Goal: Task Accomplishment & Management: Complete application form

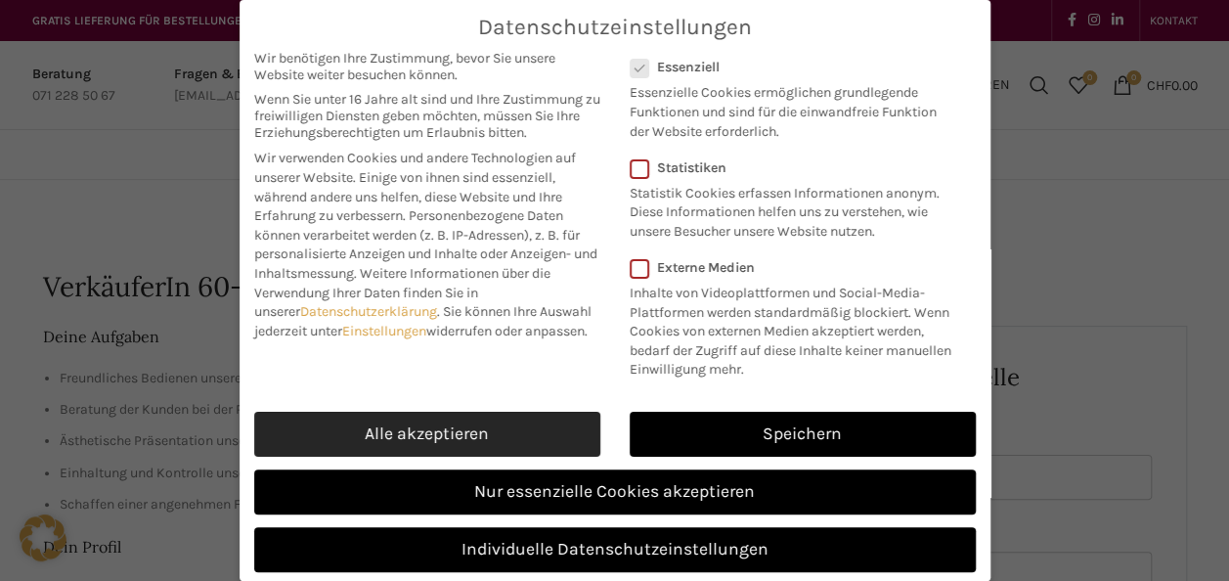
click at [455, 436] on link "Alle akzeptieren" at bounding box center [427, 434] width 346 height 45
checkbox input "true"
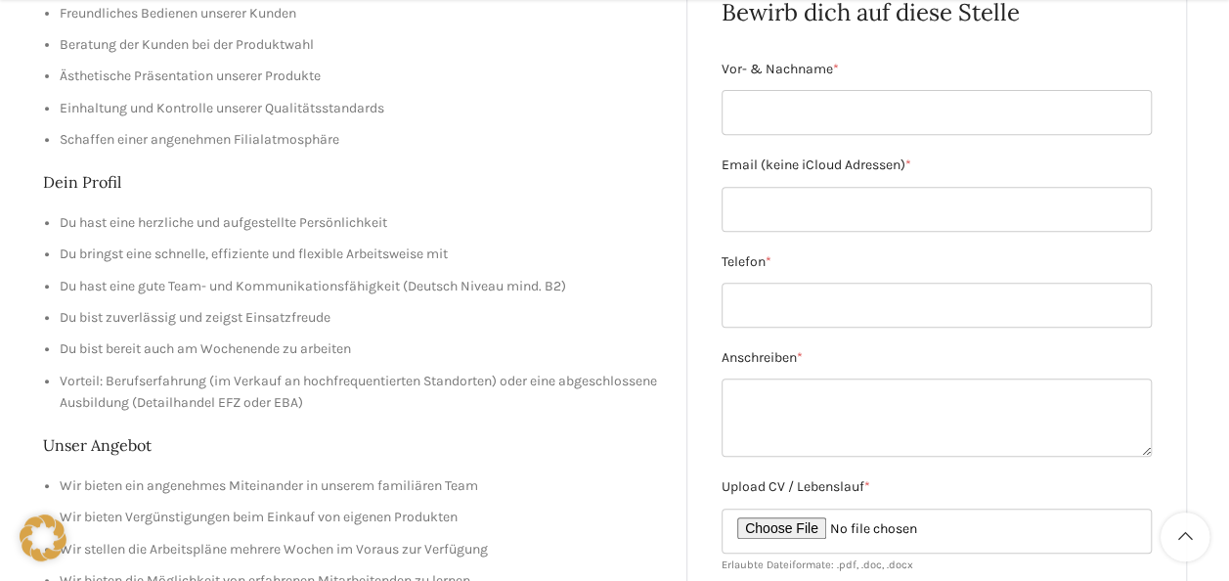
scroll to position [368, 0]
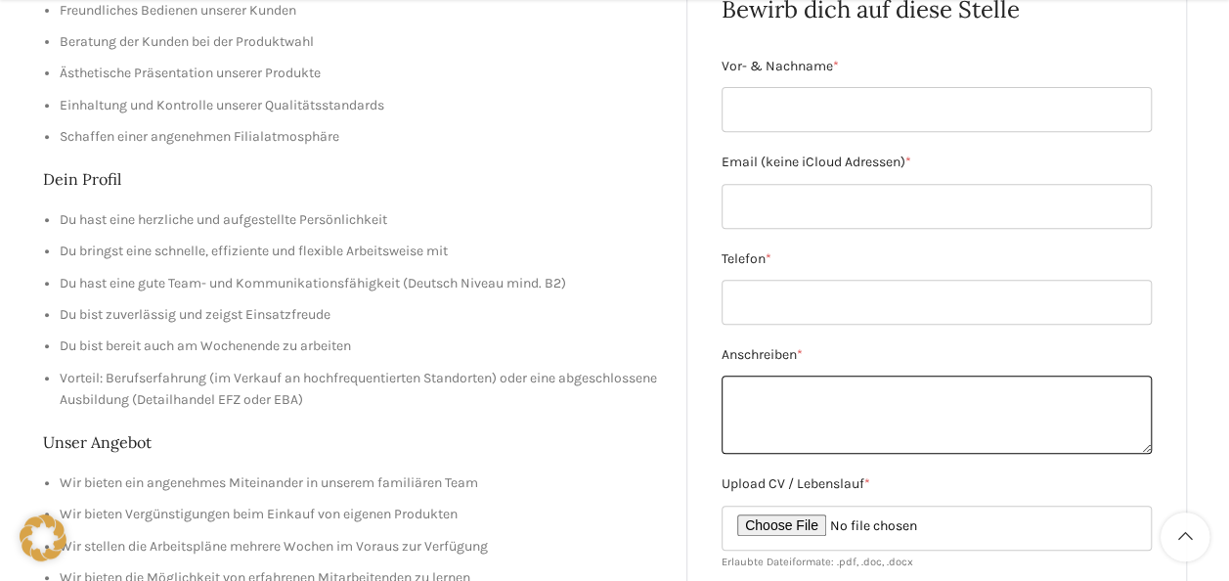
click at [855, 413] on textarea "Anschreiben *" at bounding box center [936, 414] width 430 height 78
paste textarea "Loremipsu dol Sitametconsectetu Adip elitsed Doeiu tem Incidi Utl etdolor Magna…"
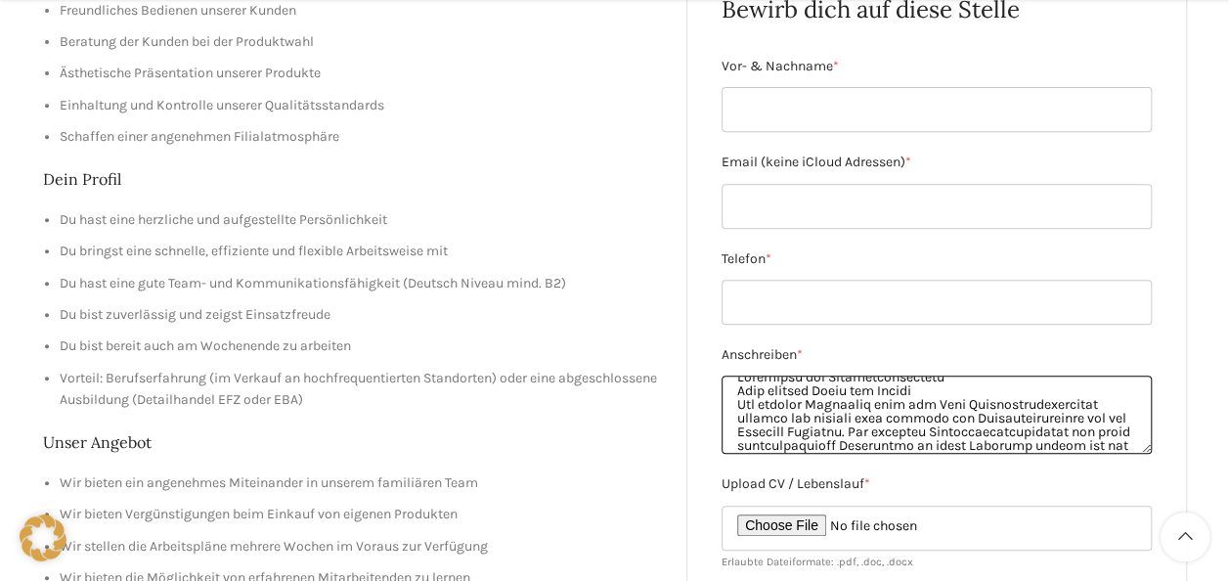
scroll to position [0, 0]
click at [980, 391] on textarea "Anschreiben *" at bounding box center [936, 414] width 430 height 78
click at [737, 398] on textarea "Anschreiben *" at bounding box center [936, 414] width 430 height 78
click at [953, 386] on textarea "Anschreiben *" at bounding box center [936, 414] width 430 height 78
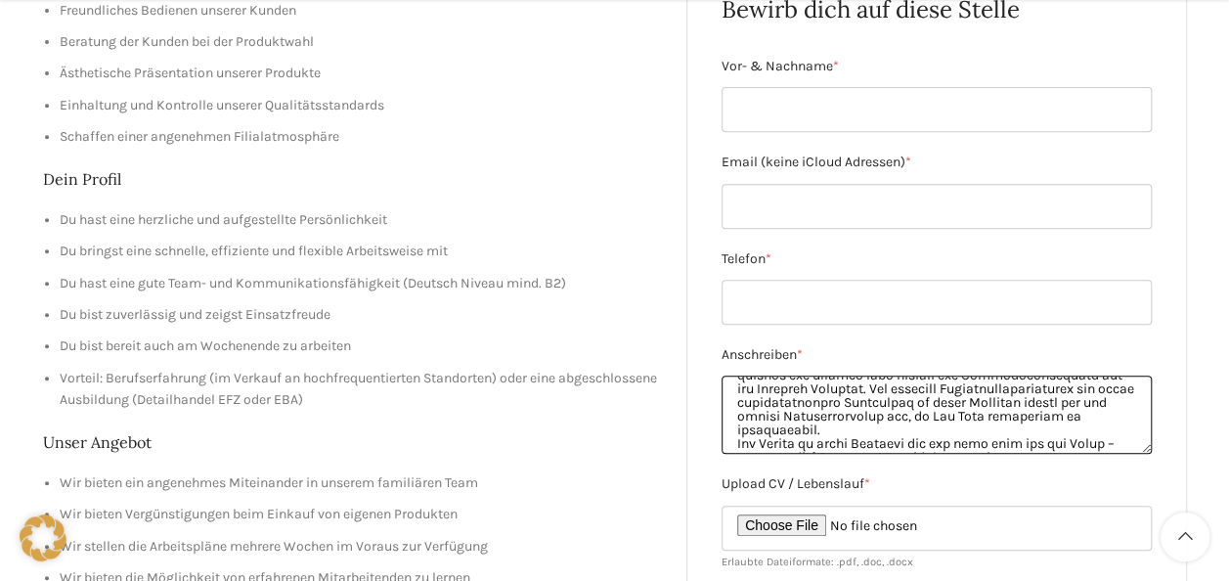
scroll to position [60, 0]
click at [930, 418] on textarea "Anschreiben *" at bounding box center [936, 414] width 430 height 78
click at [845, 427] on textarea "Anschreiben *" at bounding box center [936, 414] width 430 height 78
click at [860, 430] on textarea "Anschreiben *" at bounding box center [936, 414] width 430 height 78
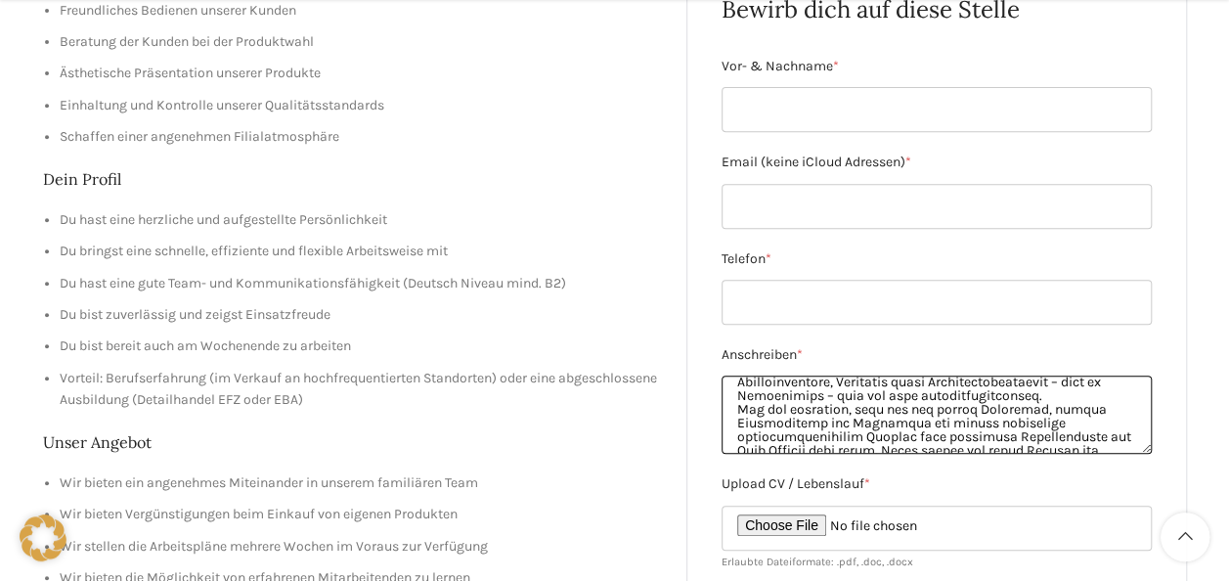
scroll to position [367, 0]
click at [875, 422] on textarea "Anschreiben *" at bounding box center [936, 414] width 430 height 78
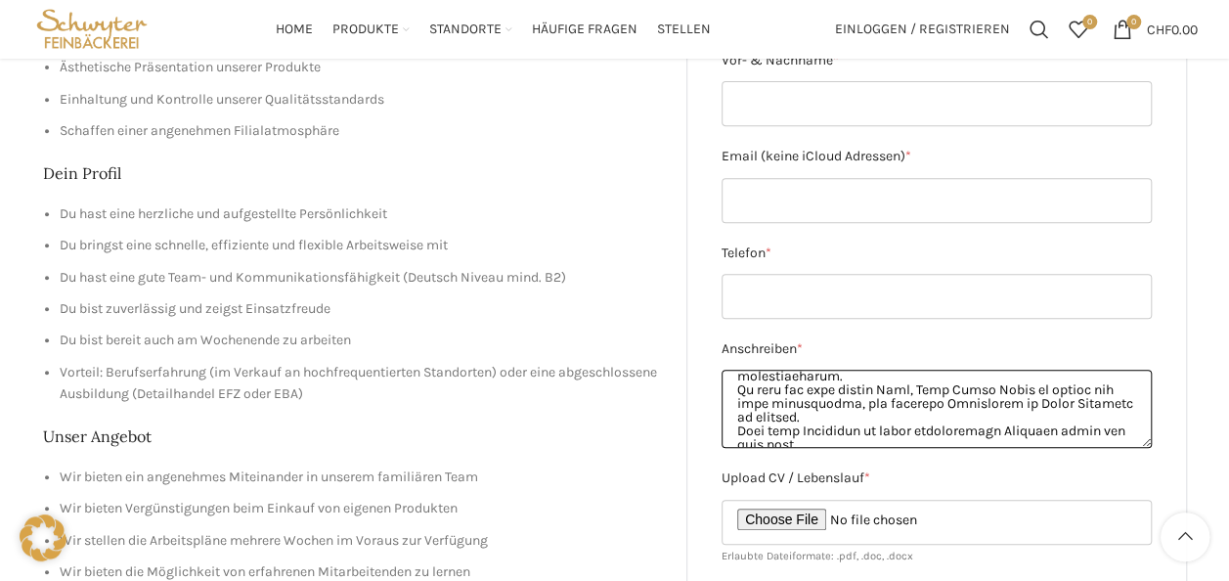
scroll to position [489, 0]
click at [903, 401] on textarea "Anschreiben *" at bounding box center [936, 409] width 430 height 78
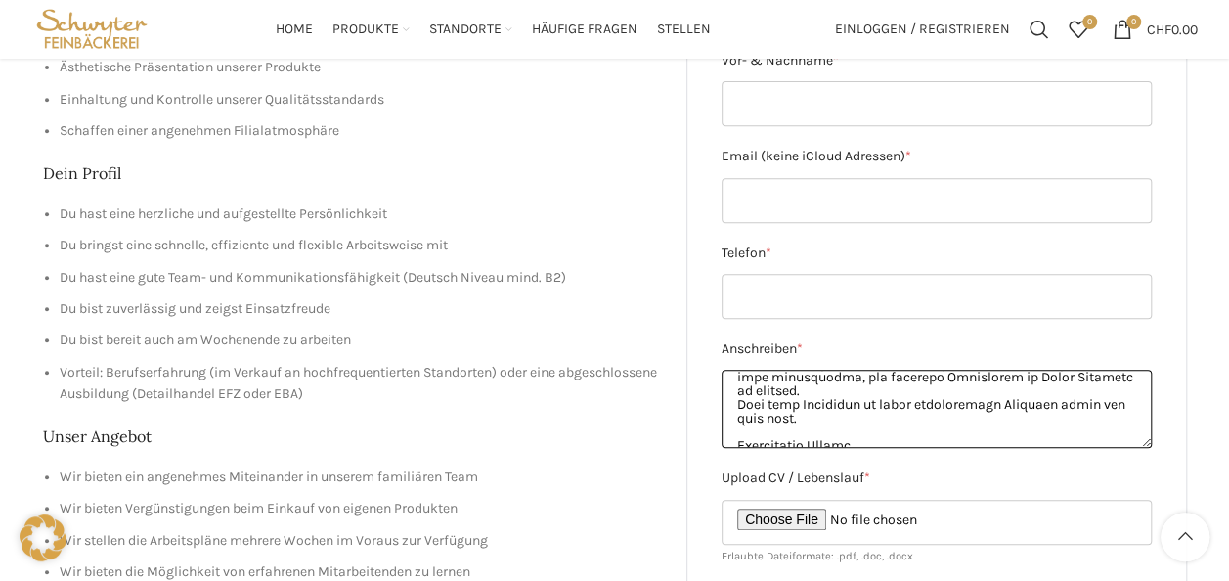
scroll to position [533, 0]
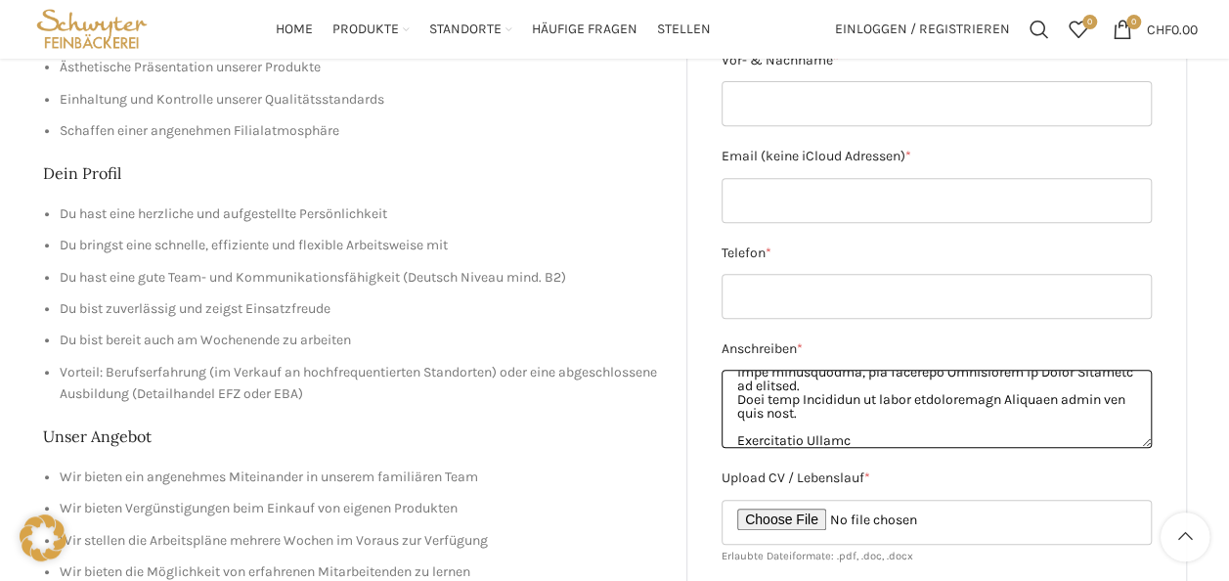
click at [869, 413] on textarea "Anschreiben *" at bounding box center [936, 409] width 430 height 78
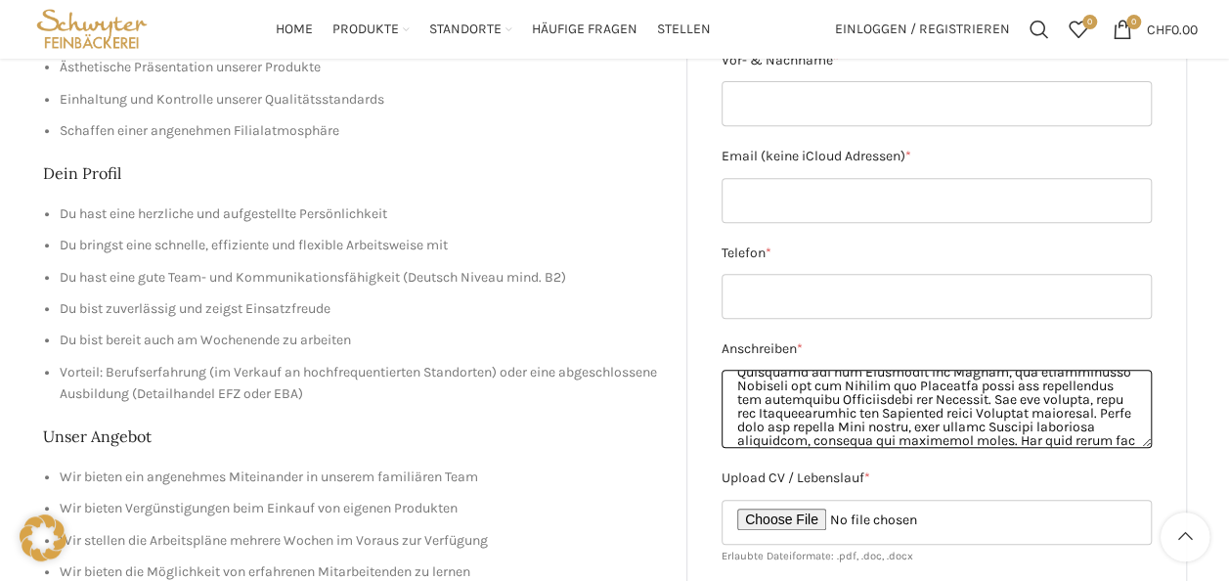
scroll to position [0, 0]
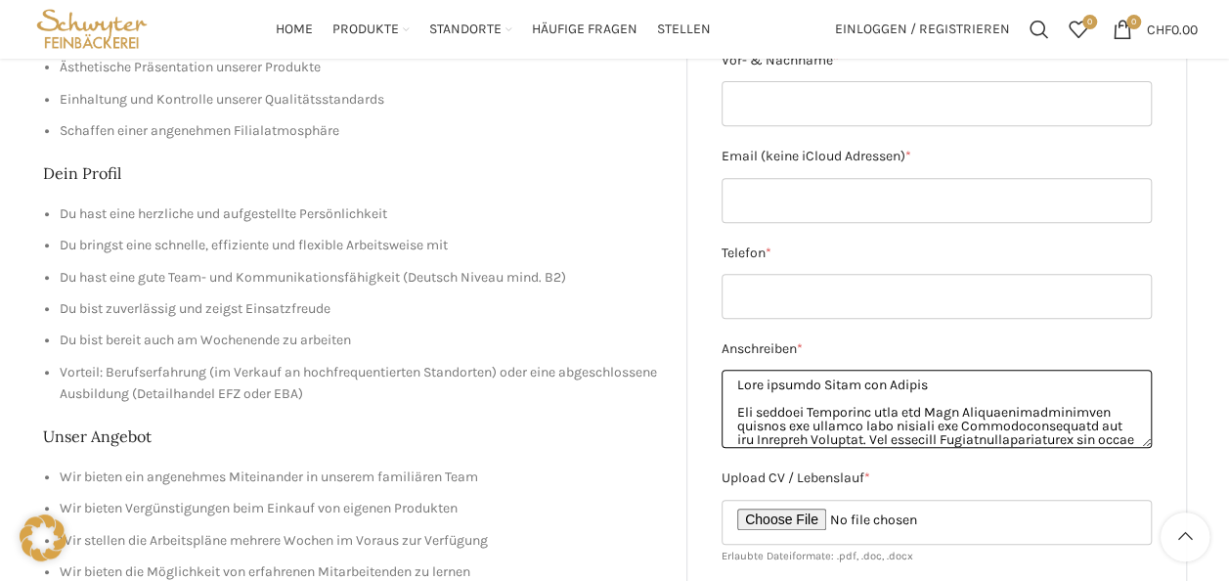
type textarea "Lore ipsumdo Sitam con Adipis Eli seddoei Temporinc utla etd Magn Aliquaenimadm…"
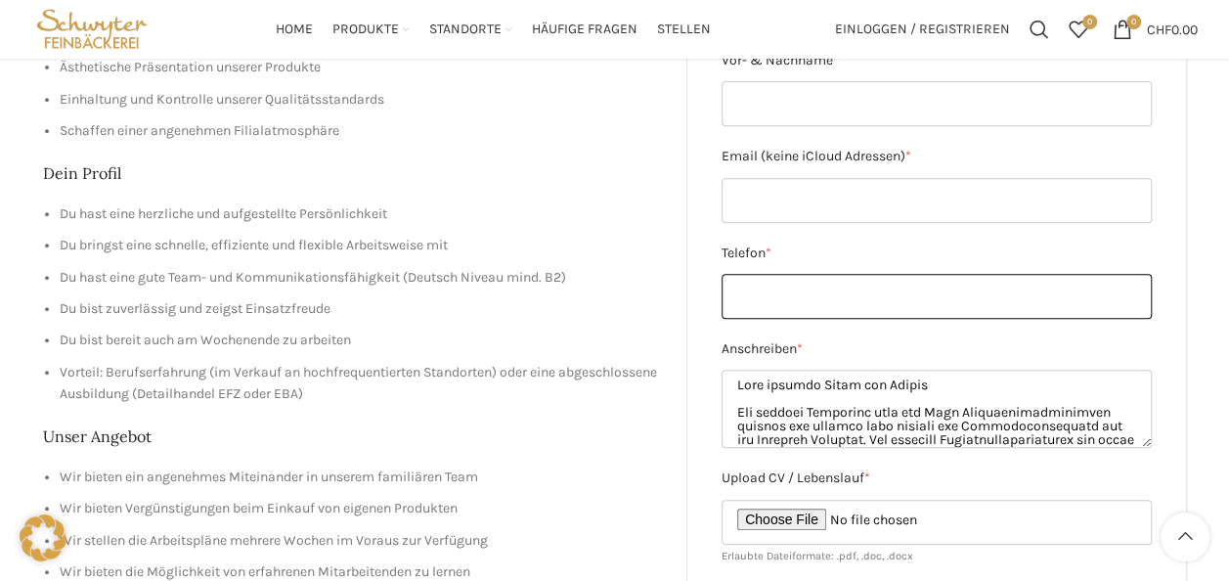
click at [972, 278] on input "Telefon *" at bounding box center [936, 296] width 430 height 45
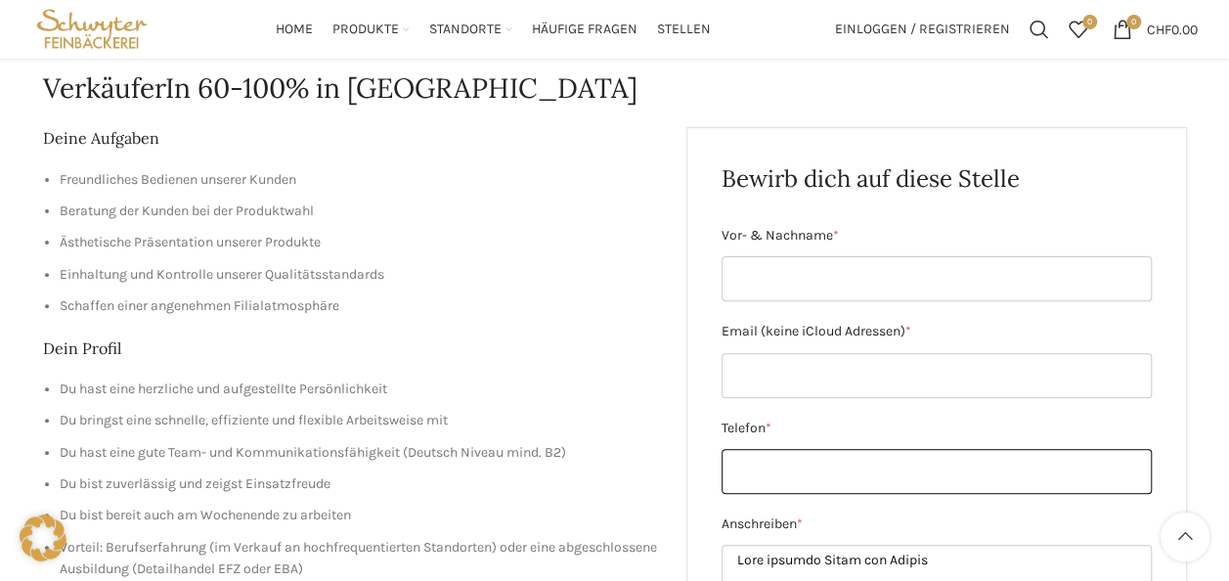
scroll to position [196, 0]
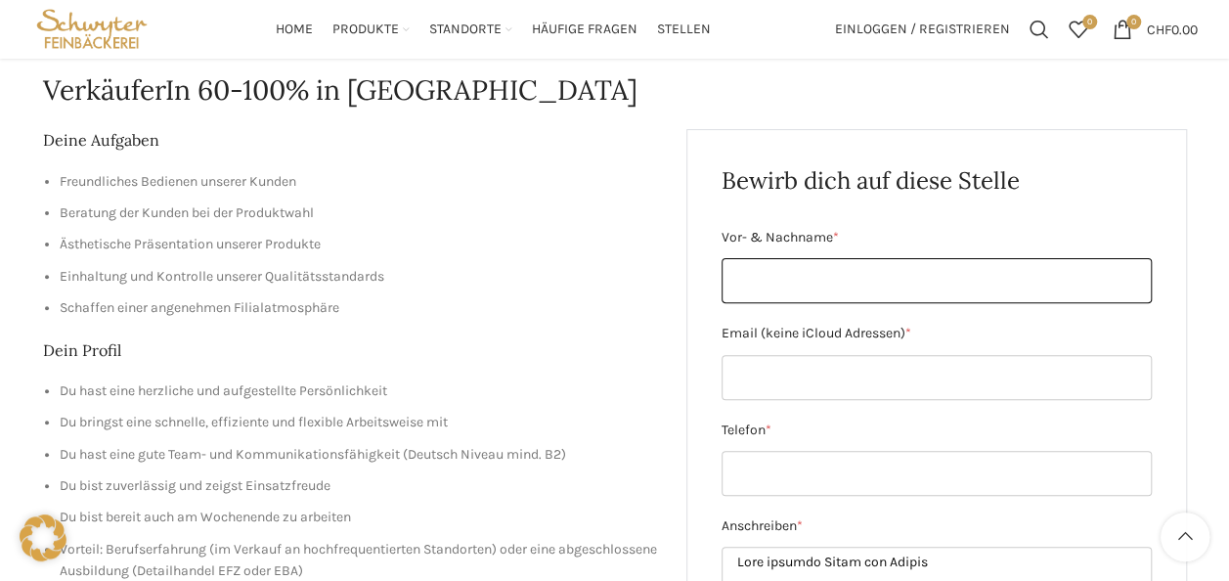
click at [972, 278] on input "Vor- & Nachname *" at bounding box center [936, 280] width 430 height 45
type input "a"
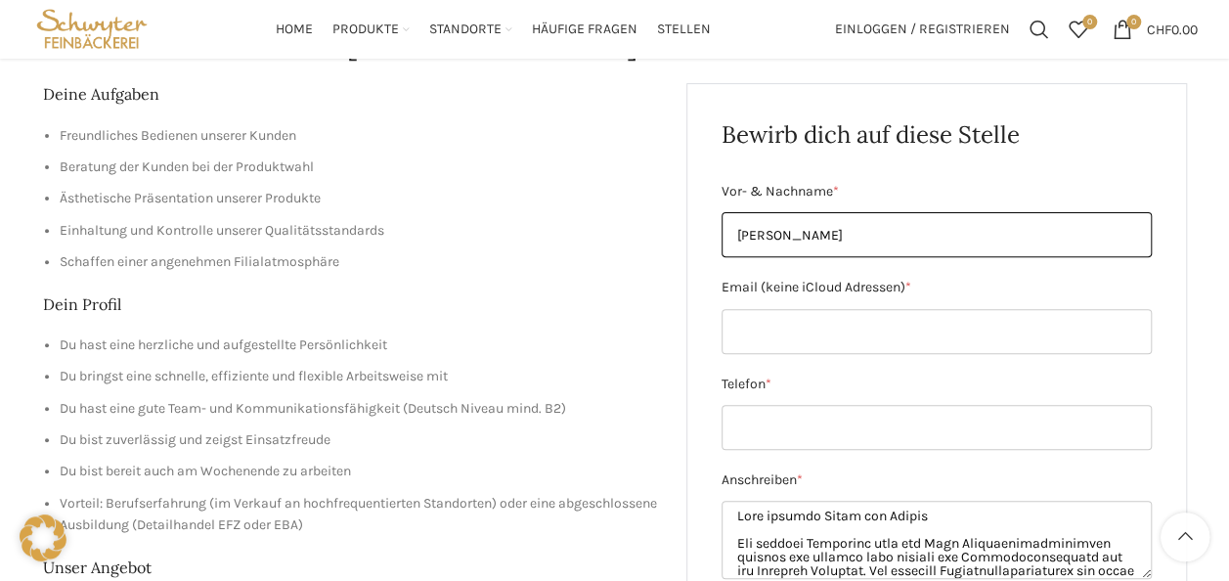
scroll to position [243, 0]
type input "[PERSON_NAME]"
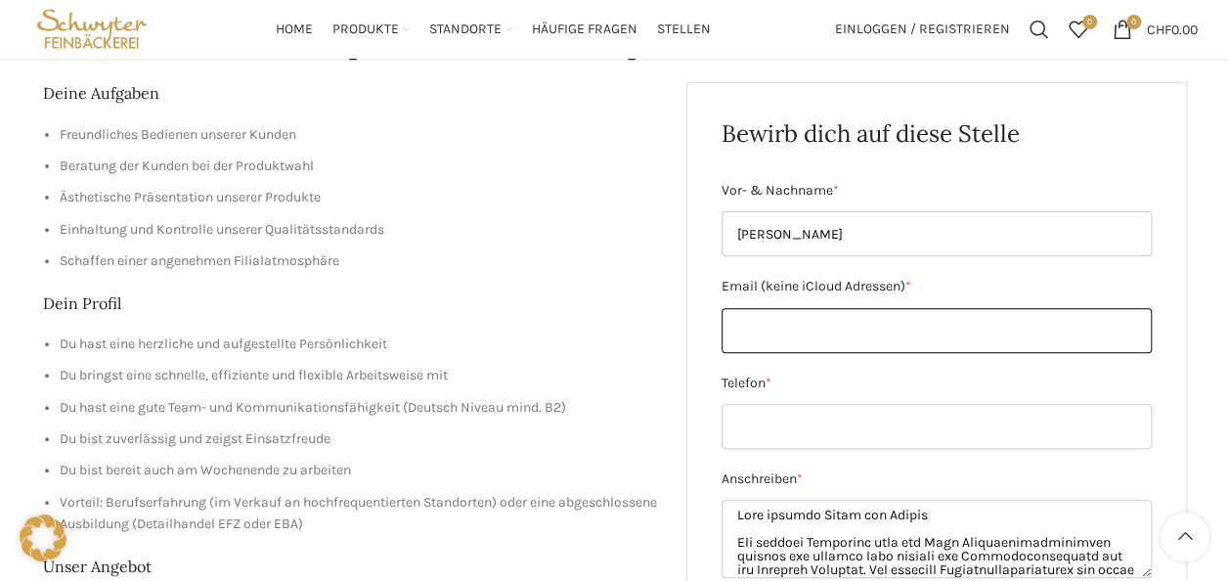
click at [905, 319] on input "Email (keine iCloud Adressen) *" at bounding box center [936, 330] width 430 height 45
type input "[EMAIL_ADDRESS][DOMAIN_NAME]"
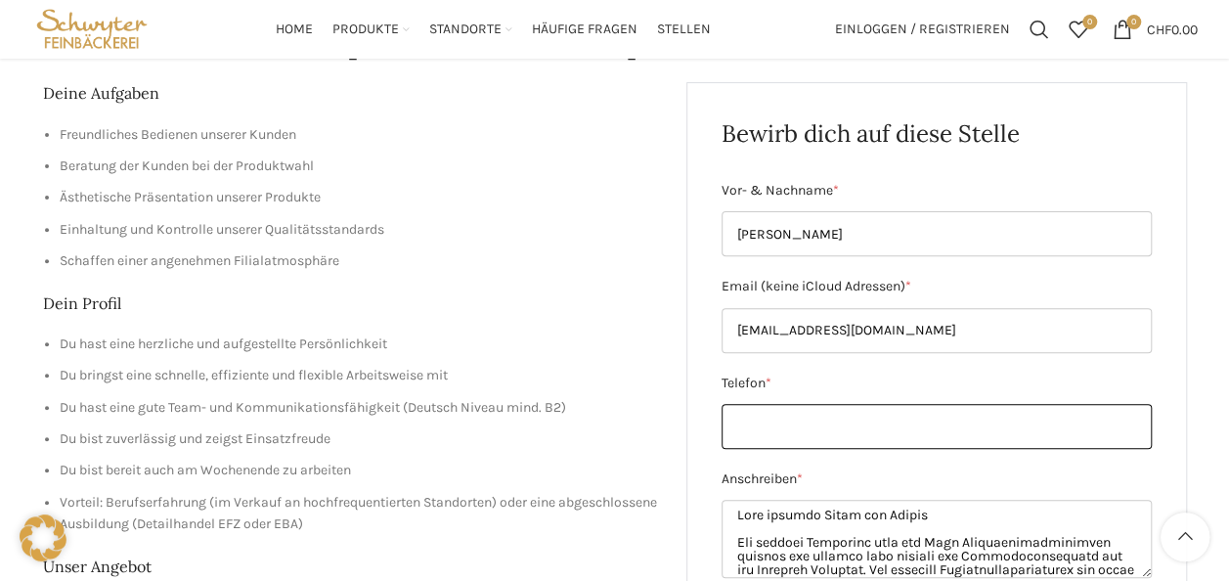
click at [933, 422] on input "Telefon *" at bounding box center [936, 426] width 430 height 45
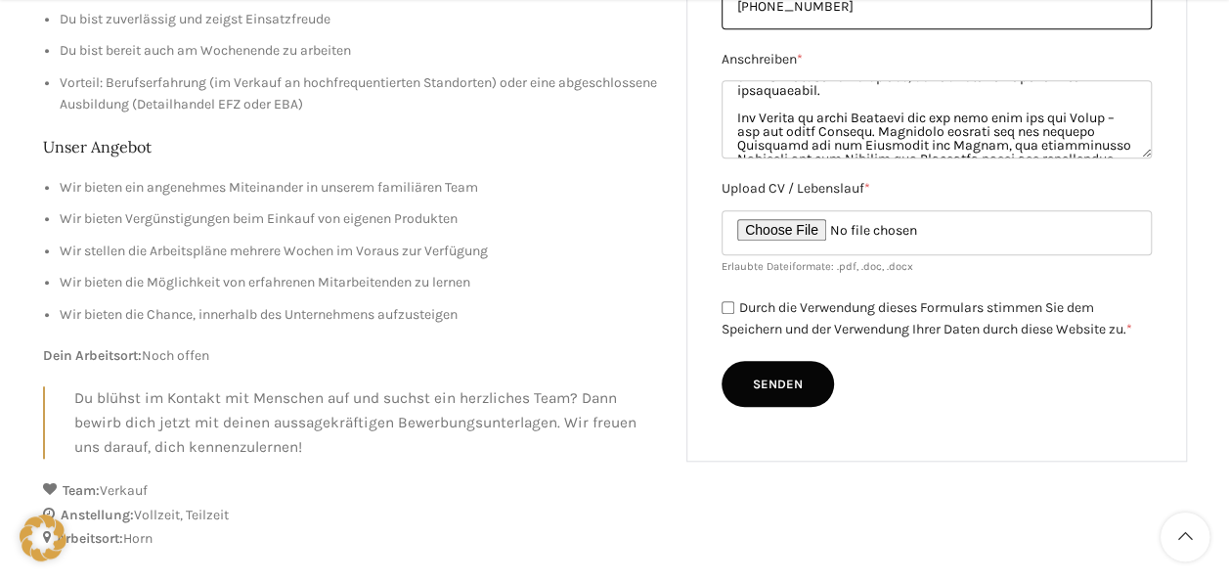
scroll to position [662, 0]
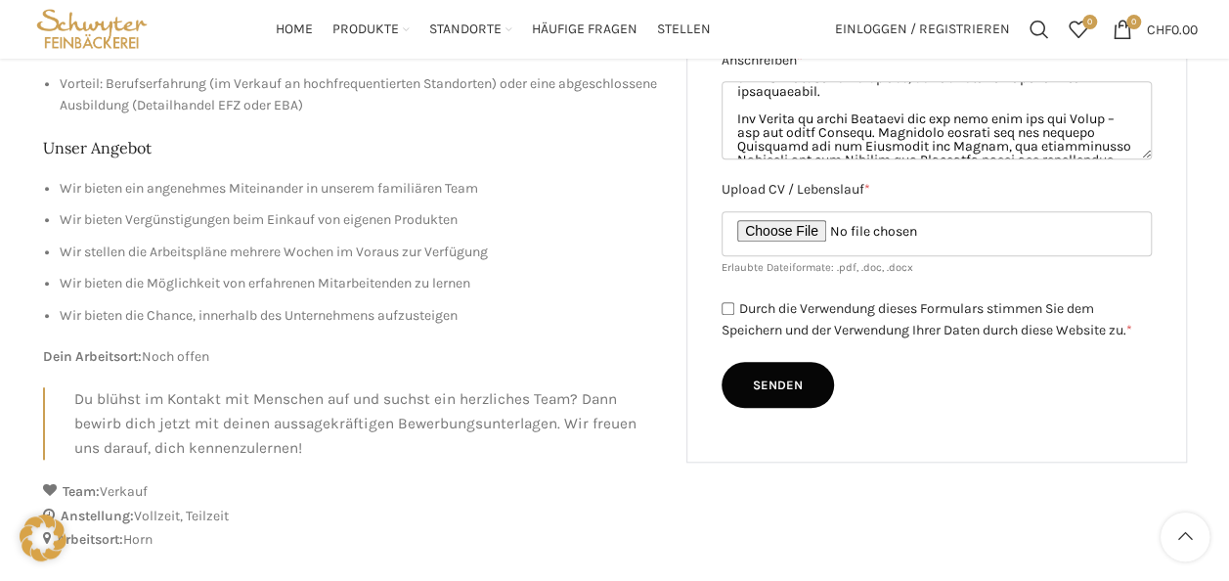
type input "[PHONE_NUMBER]"
click at [727, 305] on input "Durch die Verwendung dieses Formulars stimmen Sie dem Speichern und der Verwend…" at bounding box center [727, 308] width 13 height 13
checkbox input "true"
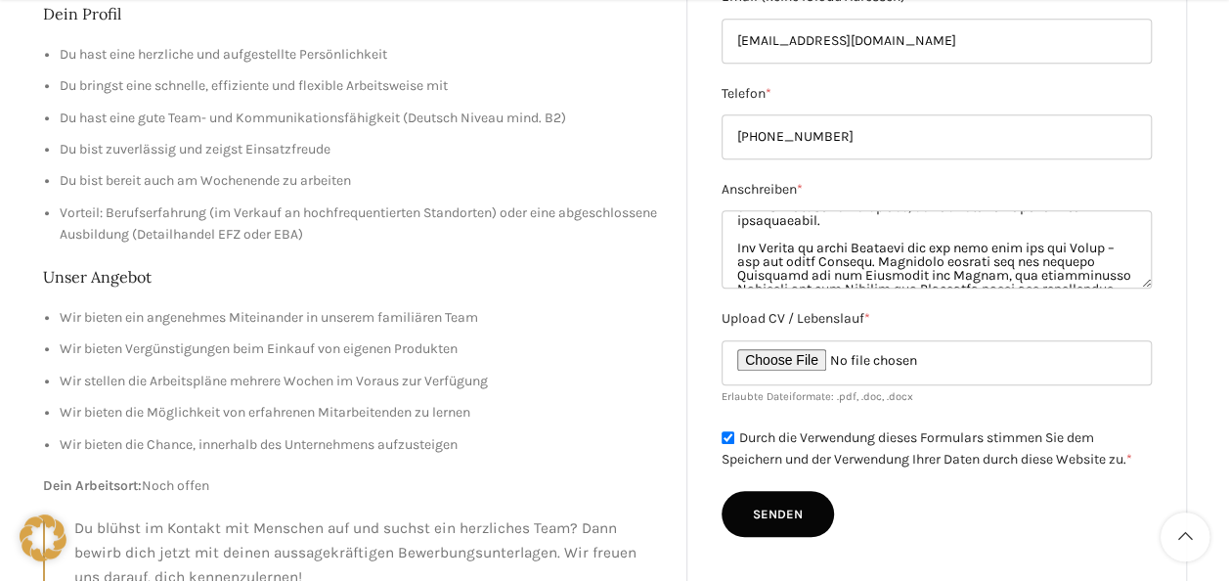
scroll to position [534, 0]
click at [1143, 274] on textarea "Anschreiben *" at bounding box center [936, 248] width 430 height 78
click at [1146, 275] on textarea "Anschreiben *" at bounding box center [936, 248] width 430 height 78
click at [1149, 276] on textarea "Anschreiben *" at bounding box center [936, 248] width 430 height 78
click at [1142, 272] on textarea "Anschreiben *" at bounding box center [936, 248] width 430 height 78
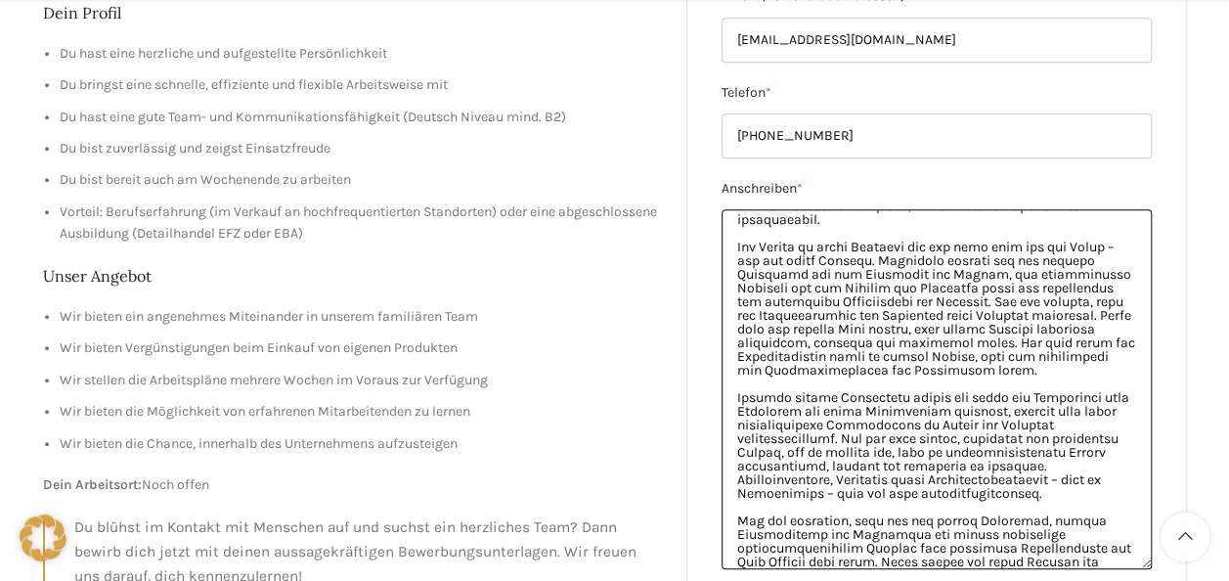
drag, startPoint x: 1142, startPoint y: 272, endPoint x: 1146, endPoint y: 558, distance: 286.4
click at [1146, 558] on textarea "Anschreiben *" at bounding box center [936, 389] width 430 height 360
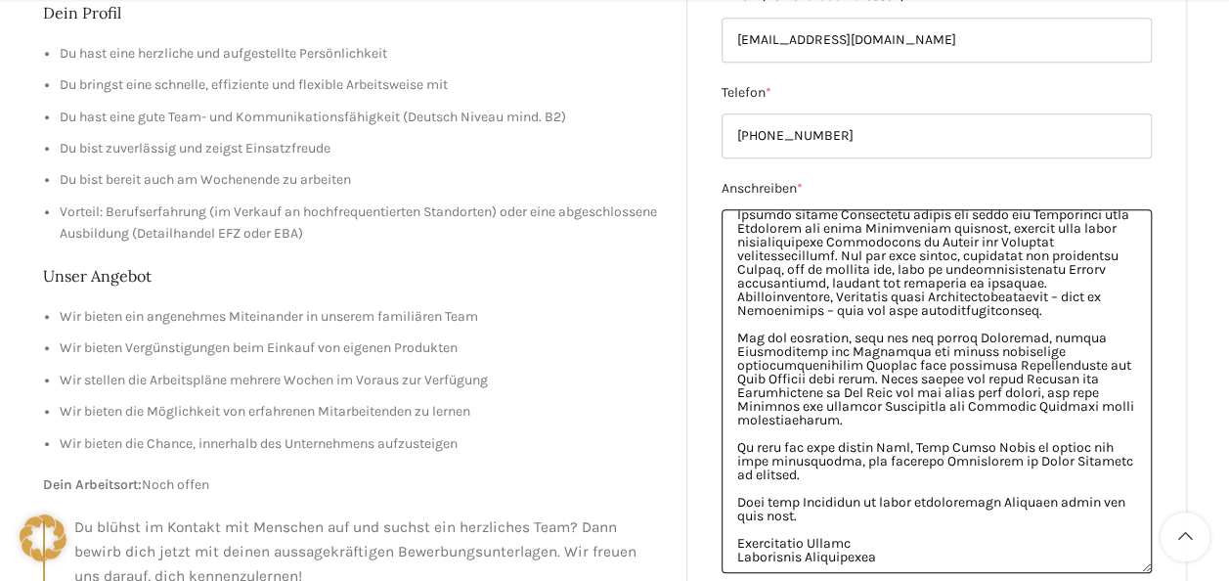
scroll to position [336, 0]
click at [884, 518] on textarea "Anschreiben *" at bounding box center [936, 391] width 430 height 364
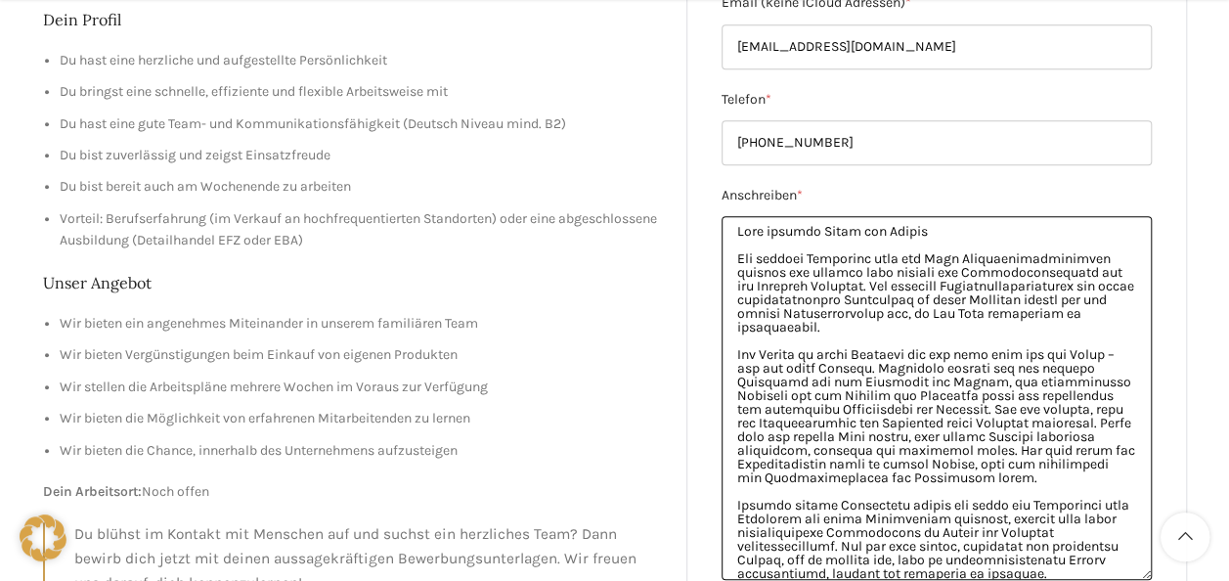
scroll to position [528, 0]
type textarea "Lore ipsumdo Sitam con Adipis Eli seddoei Temporinc utla etd Magn Aliquaenimadm…"
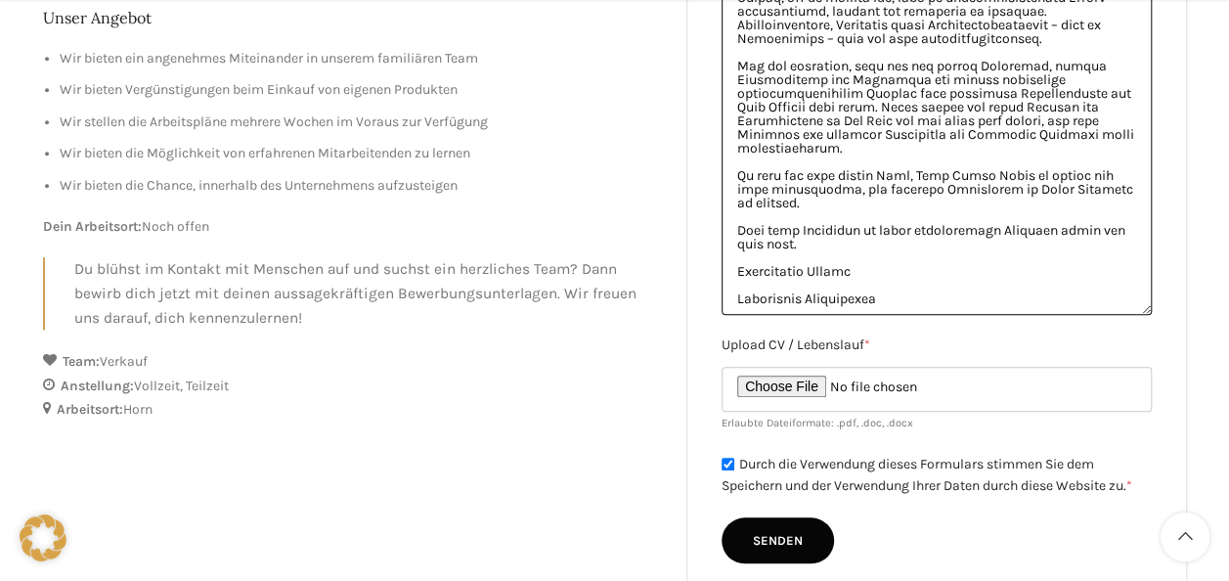
scroll to position [848, 0]
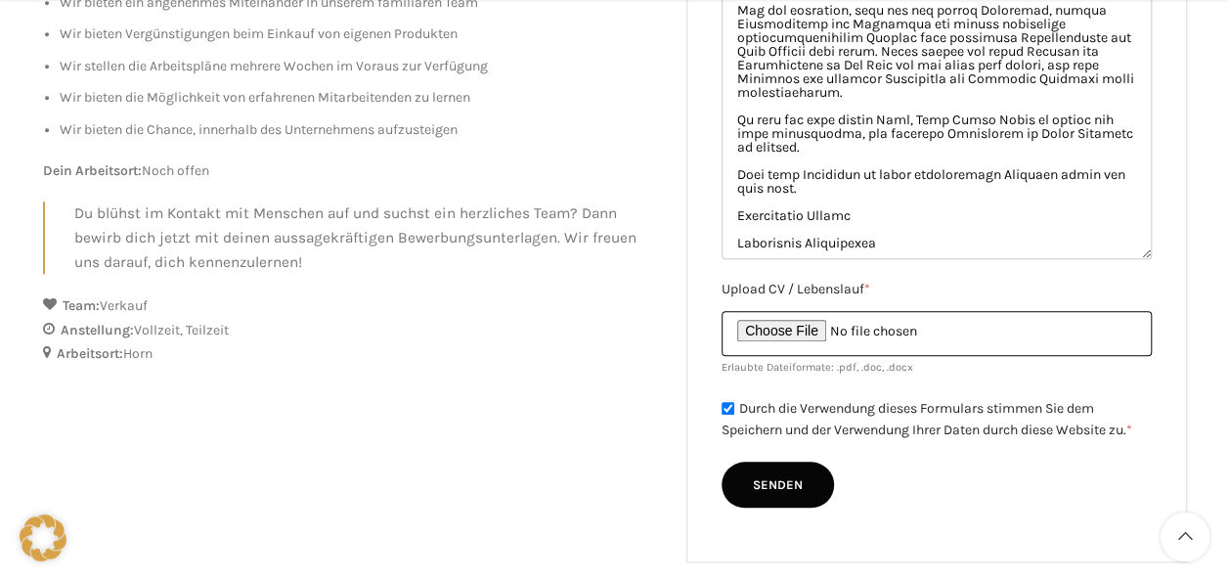
click at [825, 328] on input "Upload CV / Lebenslauf *" at bounding box center [936, 333] width 430 height 45
type input "C:\fakepath\Bewerbung B.pdf"
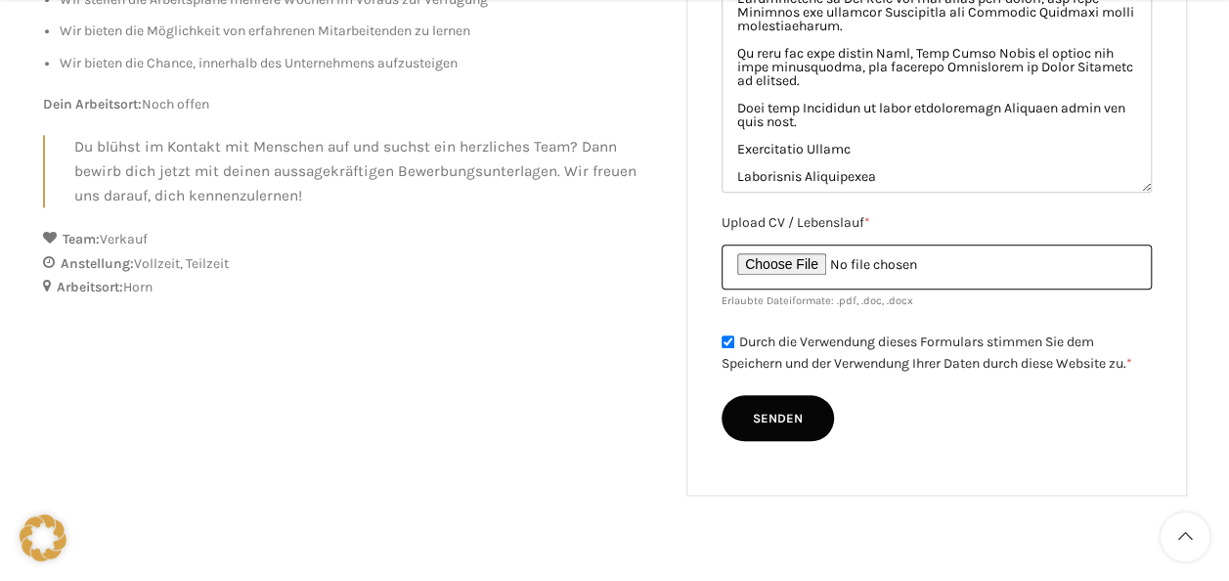
scroll to position [917, 0]
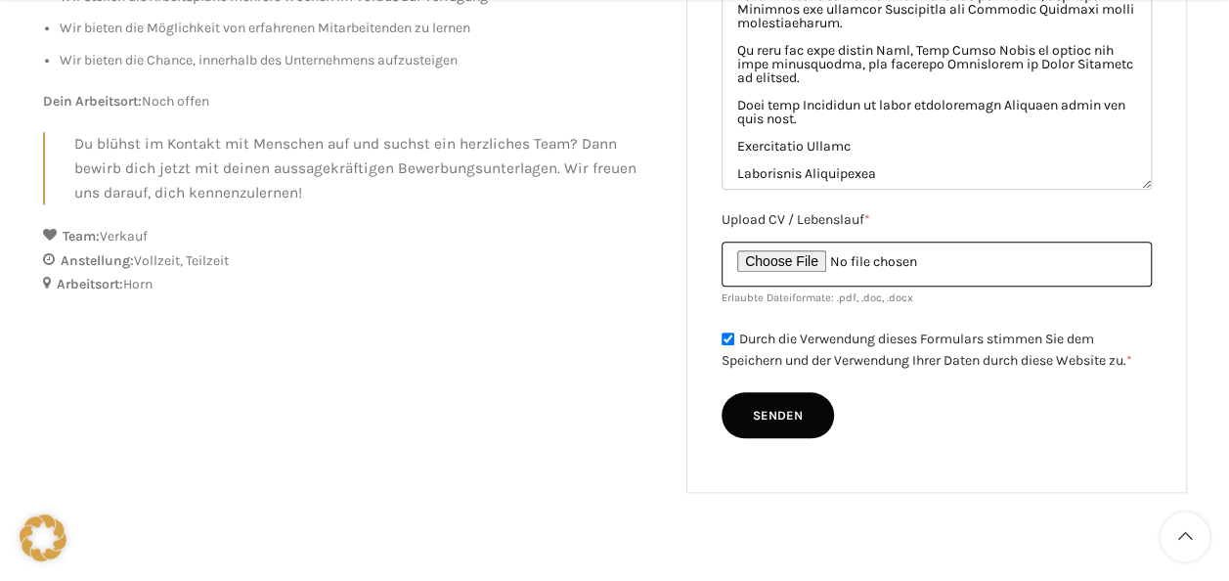
click at [792, 257] on input "Upload CV / Lebenslauf *" at bounding box center [936, 263] width 430 height 45
click at [754, 259] on input "Upload CV / Lebenslauf *" at bounding box center [936, 263] width 430 height 45
click at [800, 250] on input "Upload CV / Lebenslauf *" at bounding box center [936, 263] width 430 height 45
type input "C:\fakepath\[PERSON_NAME] bewerbung B.pdf"
click at [825, 260] on input "Upload CV / Lebenslauf *" at bounding box center [936, 263] width 430 height 45
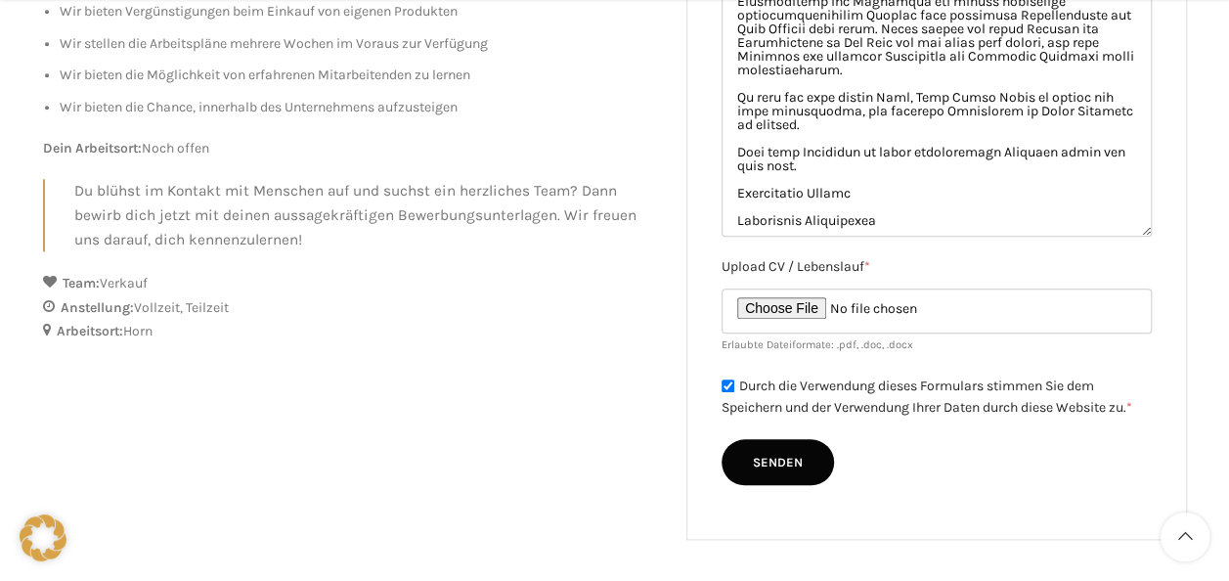
scroll to position [870, 0]
click at [782, 467] on input "Senden" at bounding box center [777, 462] width 112 height 47
type input "Senden"
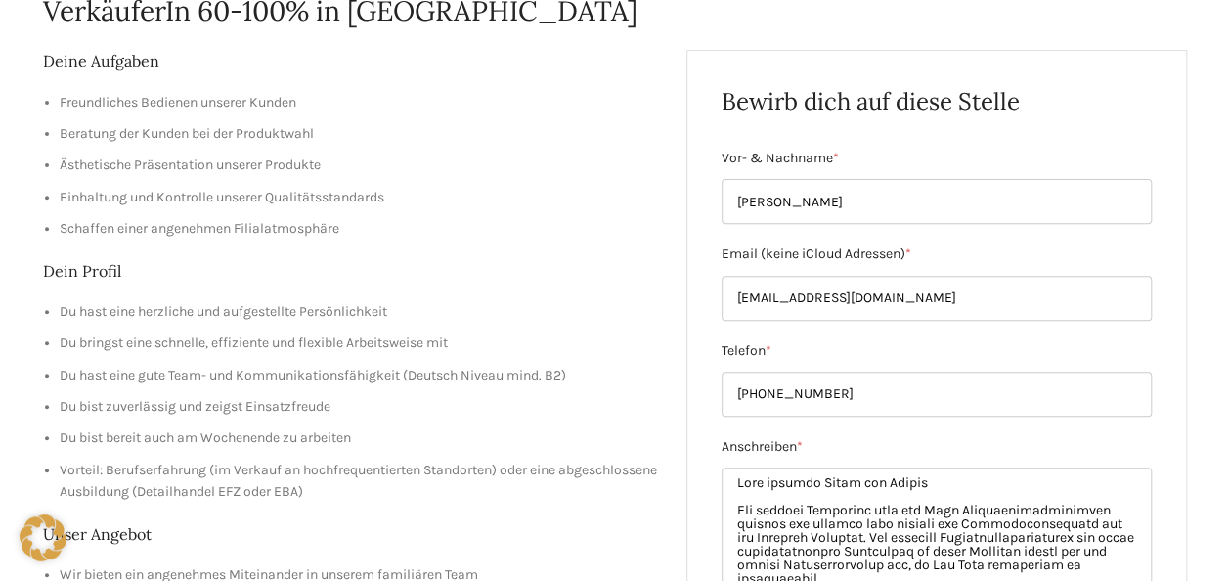
scroll to position [0, 0]
